Goal: Task Accomplishment & Management: Manage account settings

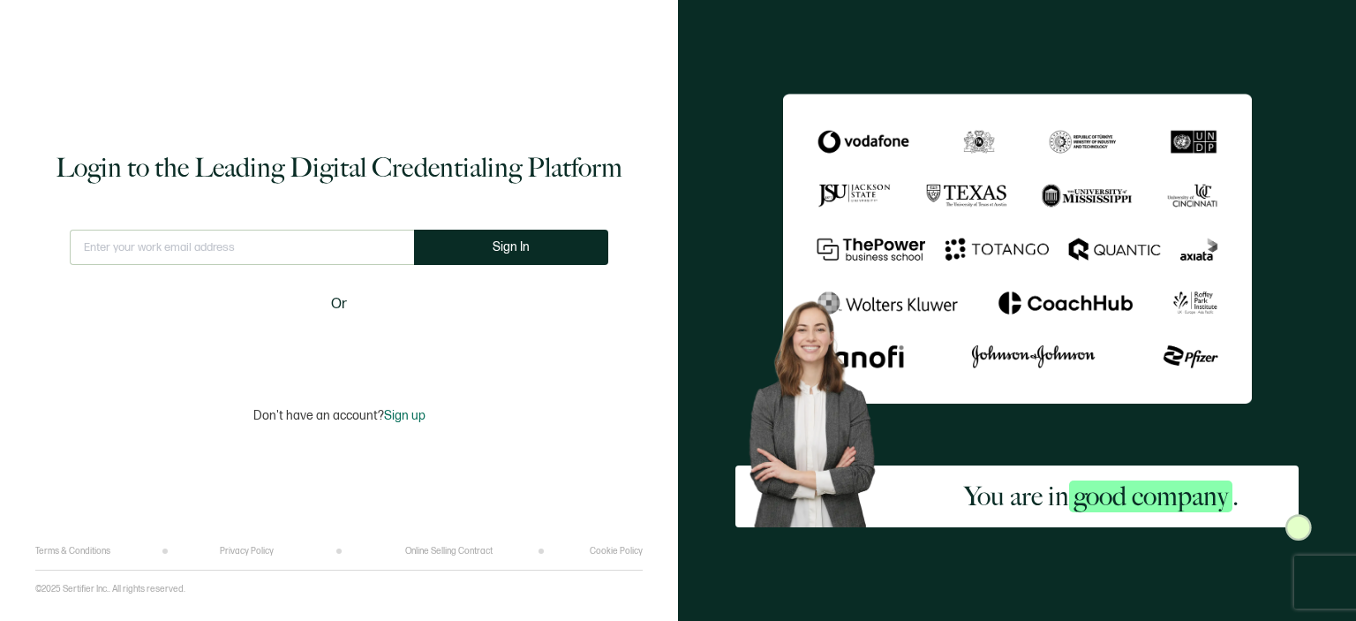
click at [201, 252] on input "text" at bounding box center [242, 247] width 344 height 35
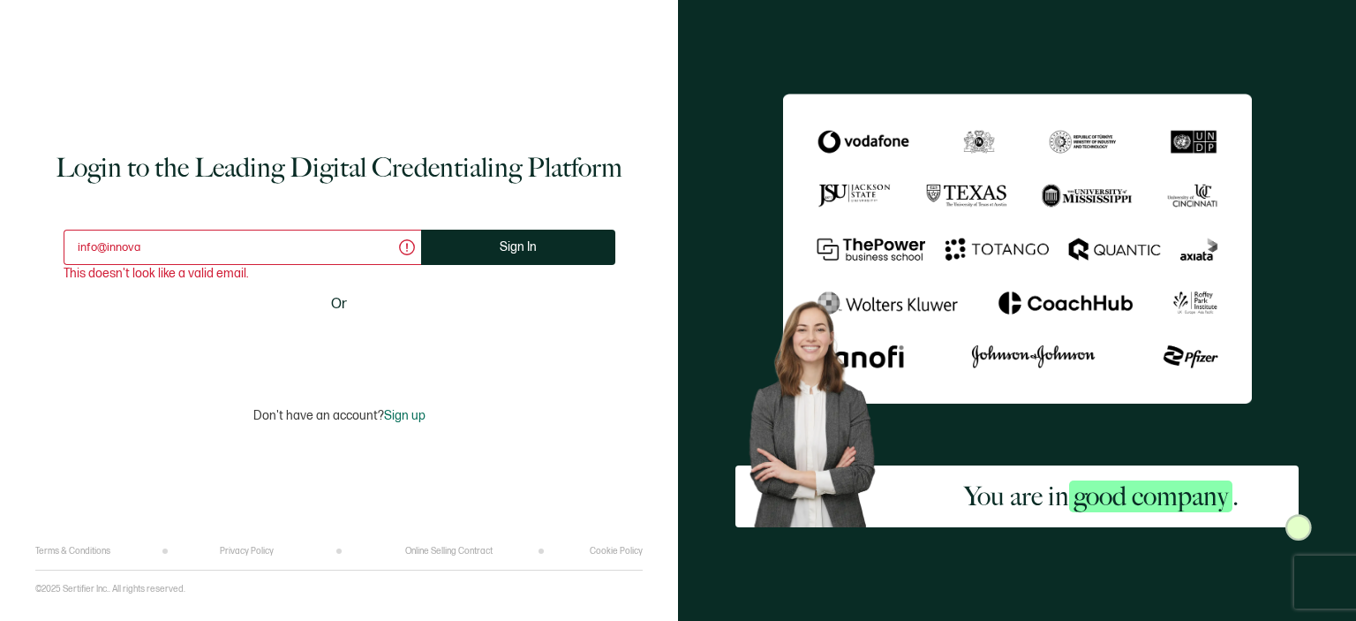
click at [196, 246] on input "info@innova" at bounding box center [242, 247] width 357 height 35
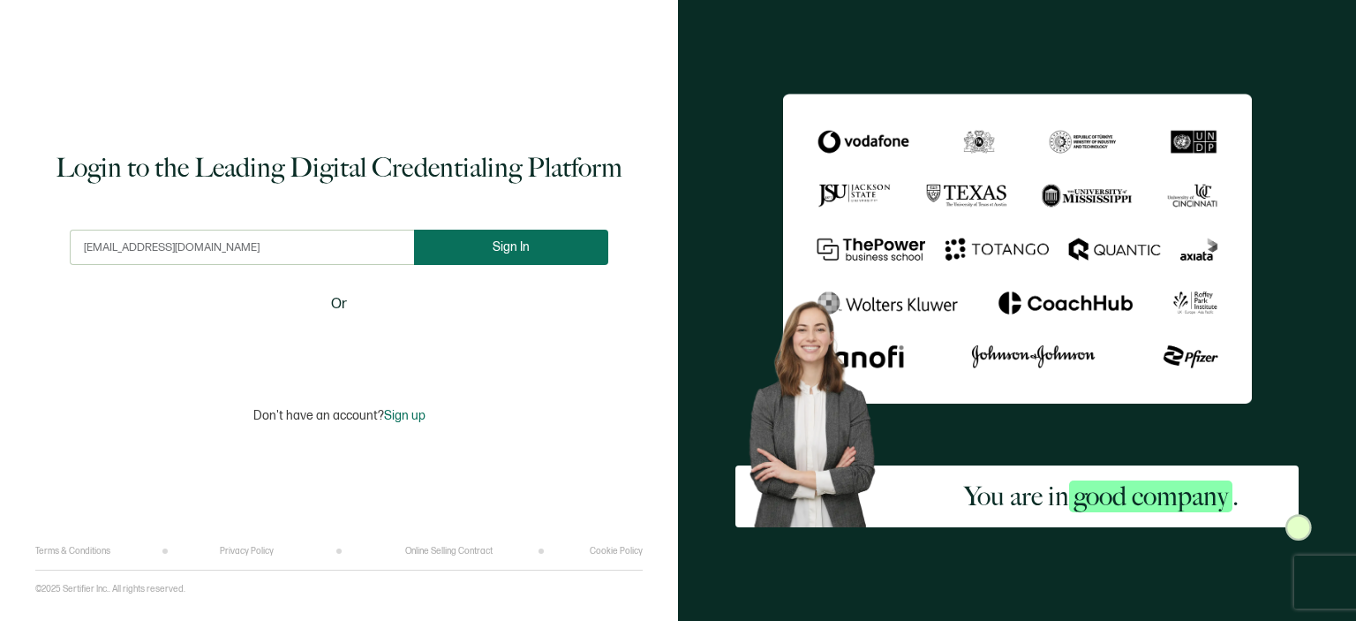
type input "[EMAIL_ADDRESS][DOMAIN_NAME]"
click at [477, 232] on button "Sign In" at bounding box center [511, 247] width 194 height 35
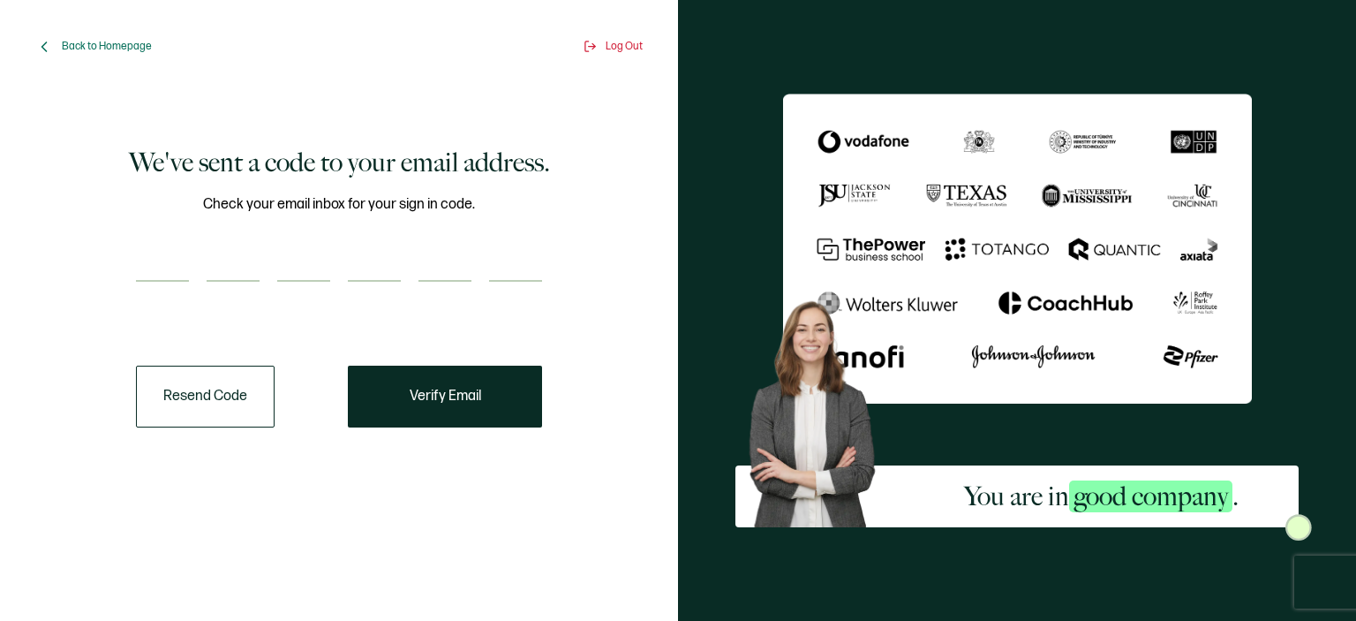
click at [166, 246] on input "number" at bounding box center [162, 263] width 53 height 35
paste input "9"
type input "9"
type input "5"
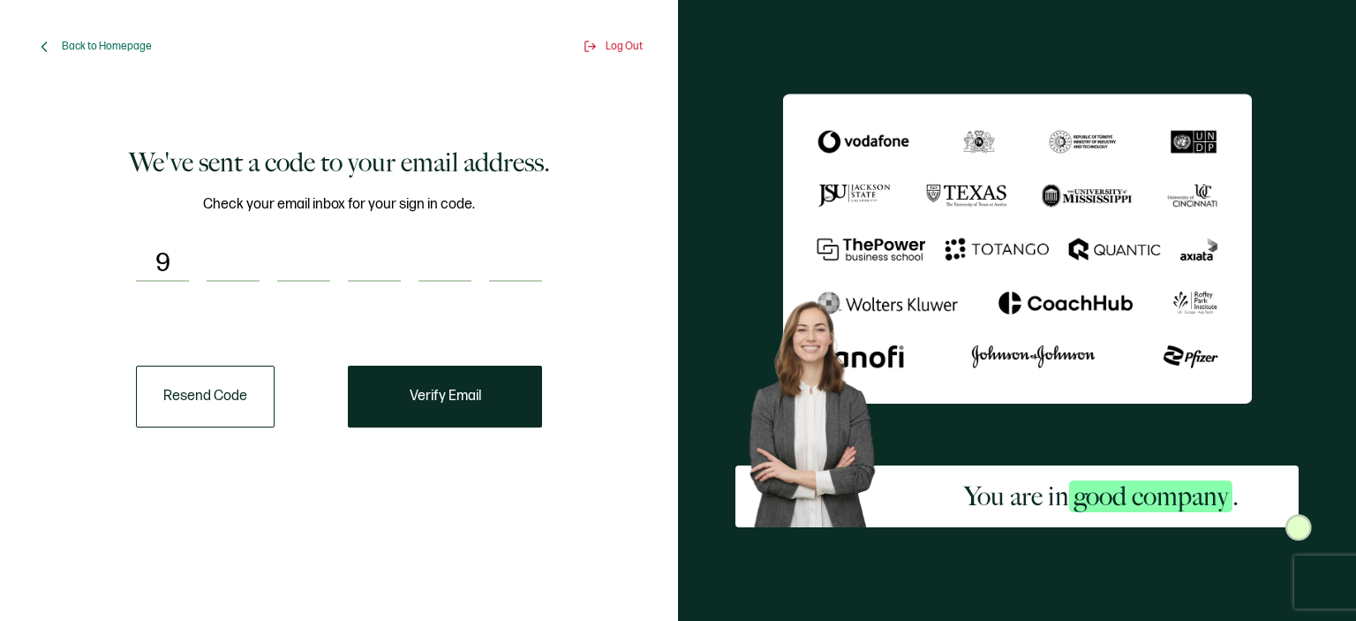
type input "3"
type input "9"
type input "6"
